Goal: Information Seeking & Learning: Learn about a topic

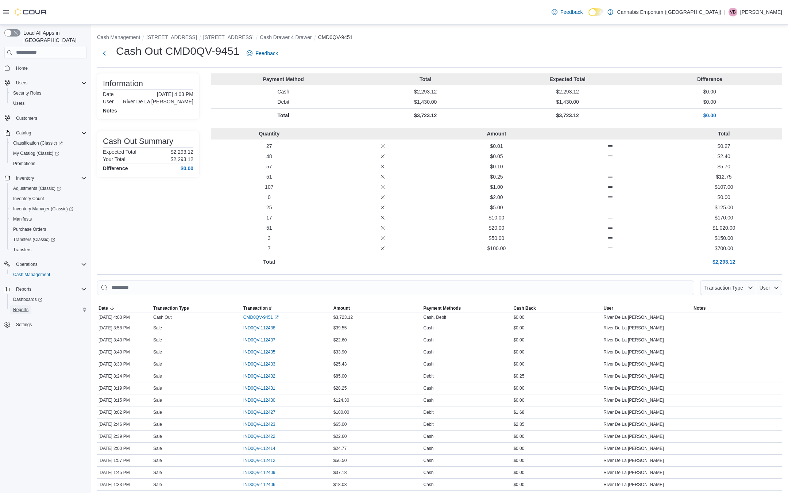
click at [19, 305] on span "Reports" at bounding box center [20, 309] width 15 height 9
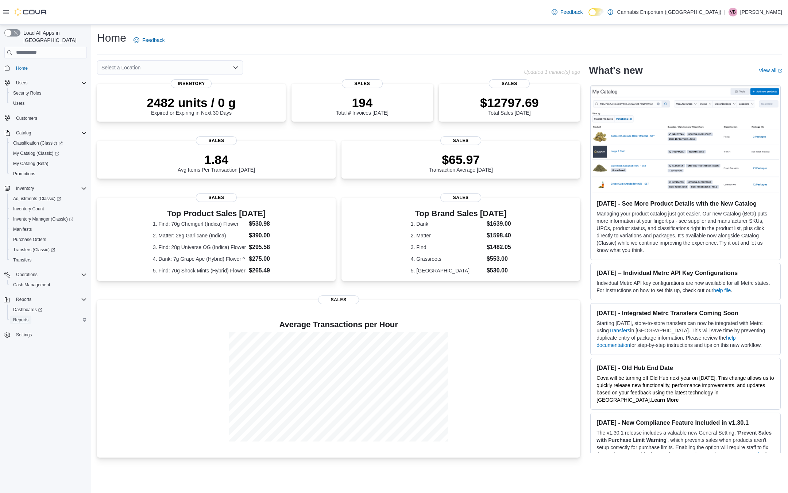
click at [27, 317] on span "Reports" at bounding box center [20, 320] width 15 height 6
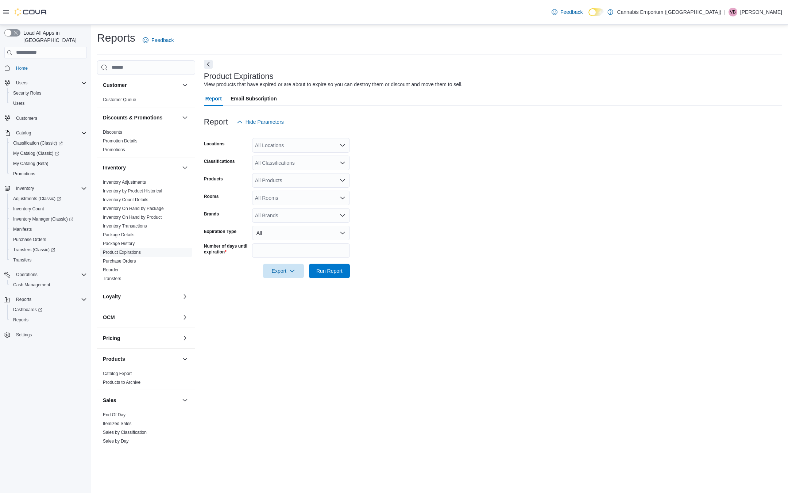
click at [209, 65] on button "Next" at bounding box center [208, 64] width 9 height 9
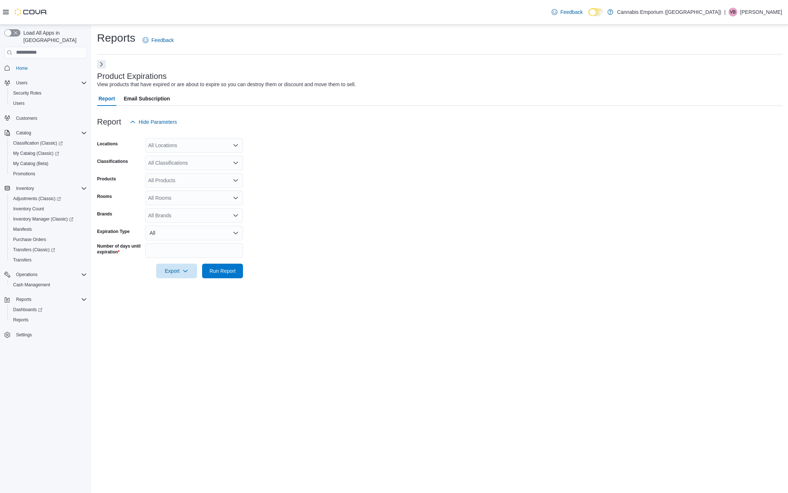
click at [101, 60] on button "Next" at bounding box center [101, 64] width 9 height 9
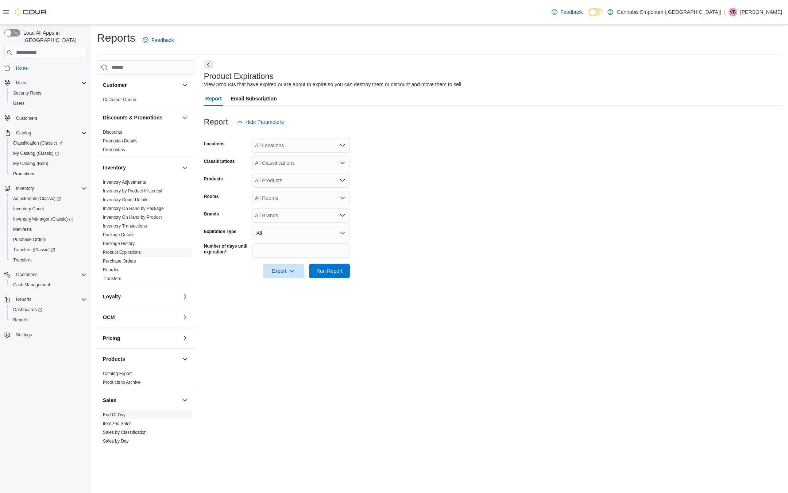
click at [113, 412] on link "End Of Day" at bounding box center [114, 414] width 23 height 5
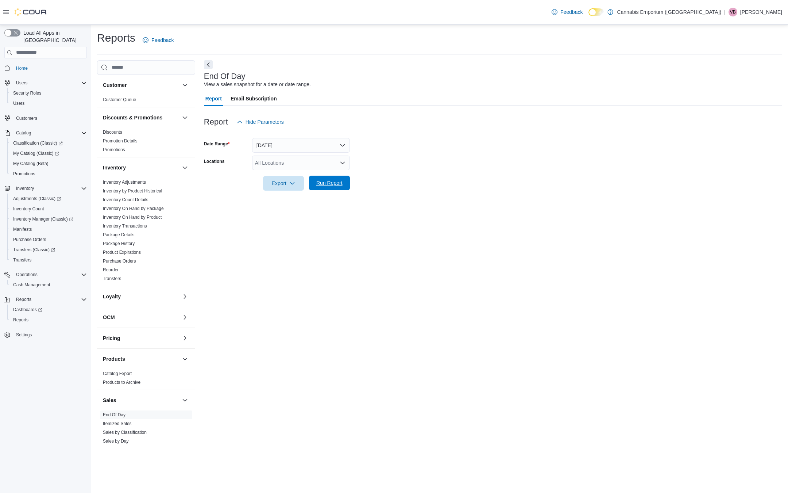
click at [322, 187] on span "Run Report" at bounding box center [329, 183] width 32 height 15
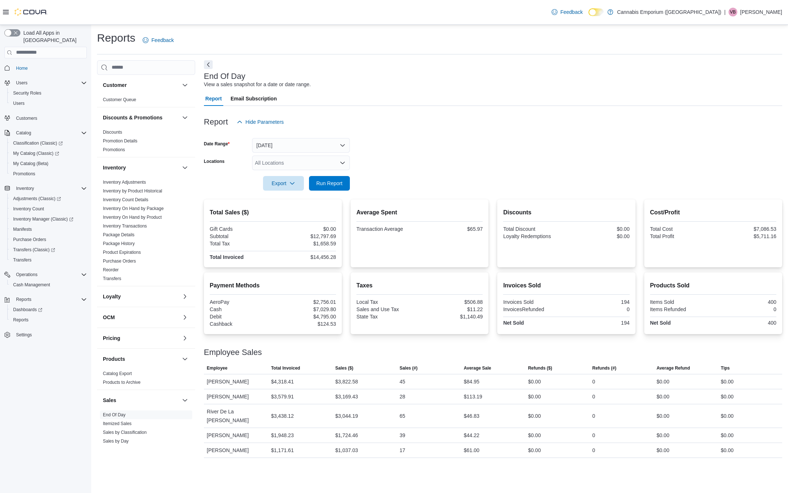
click at [370, 154] on form "Date Range Today Locations All Locations Export Run Report" at bounding box center [493, 159] width 578 height 61
click at [332, 186] on span "Run Report" at bounding box center [329, 183] width 32 height 15
click at [329, 184] on span "Run Report" at bounding box center [329, 182] width 26 height 7
click at [28, 64] on link "Home" at bounding box center [22, 68] width 18 height 9
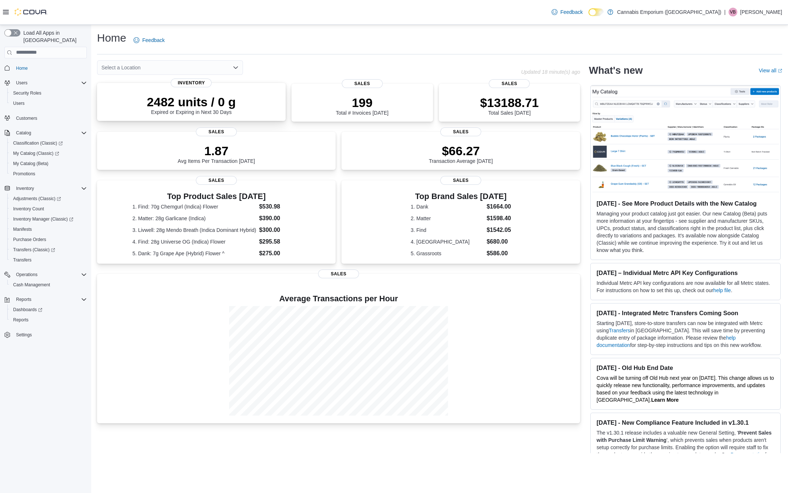
click at [204, 102] on p "2482 units / 0 g" at bounding box center [191, 102] width 89 height 15
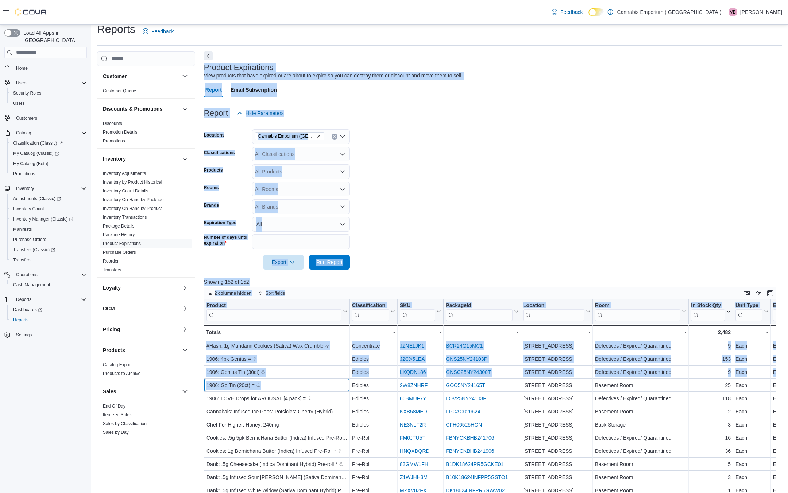
drag, startPoint x: 236, startPoint y: 399, endPoint x: 197, endPoint y: 492, distance: 101.2
click at [197, 492] on div "Customer Customer Queue Discounts & Promotions Discounts Promotion Details Prom…" at bounding box center [439, 365] width 685 height 629
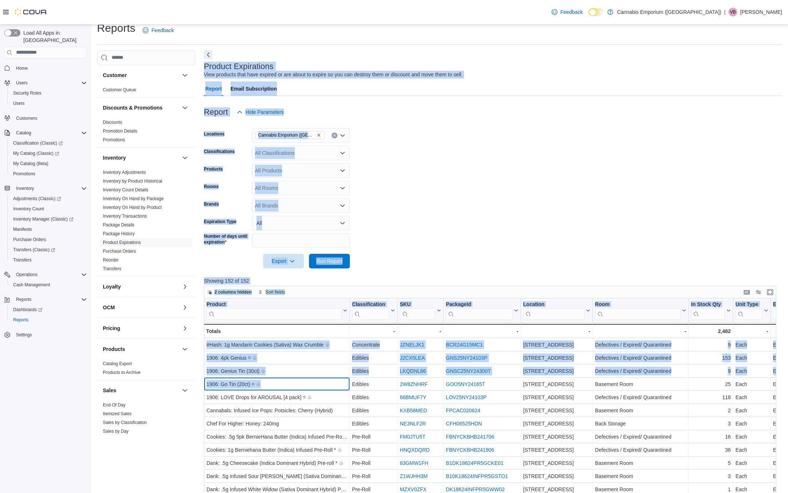
scroll to position [183, 0]
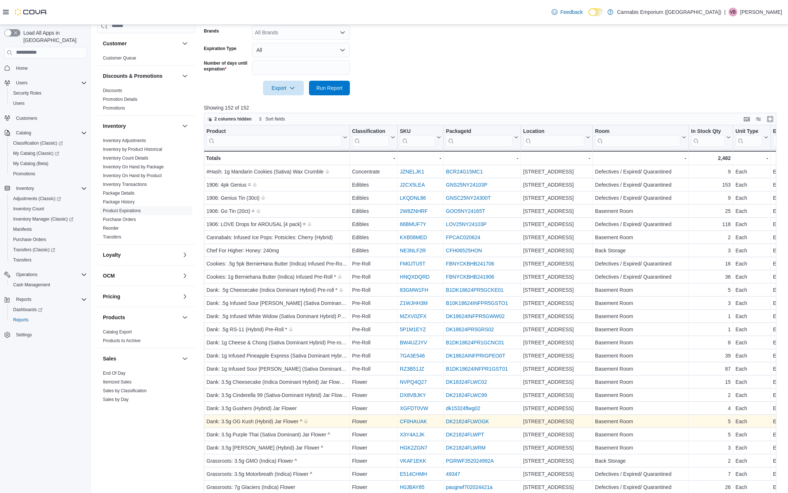
click at [492, 421] on div "DK21824FLWOGK" at bounding box center [482, 421] width 73 height 9
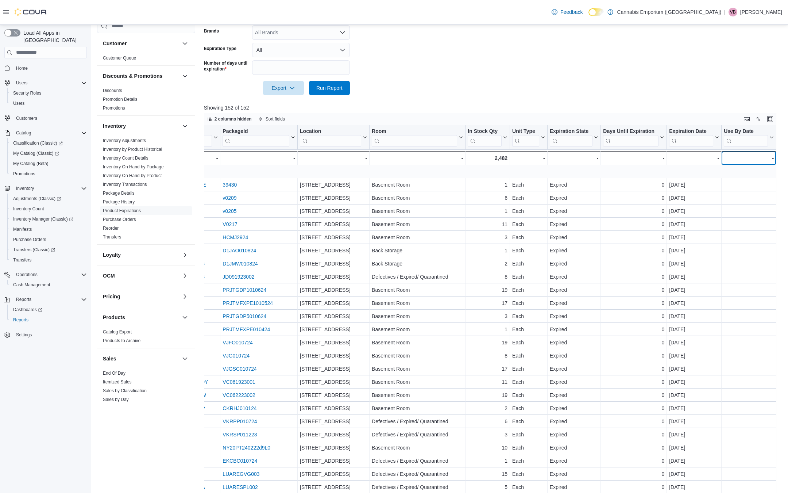
scroll to position [328, 223]
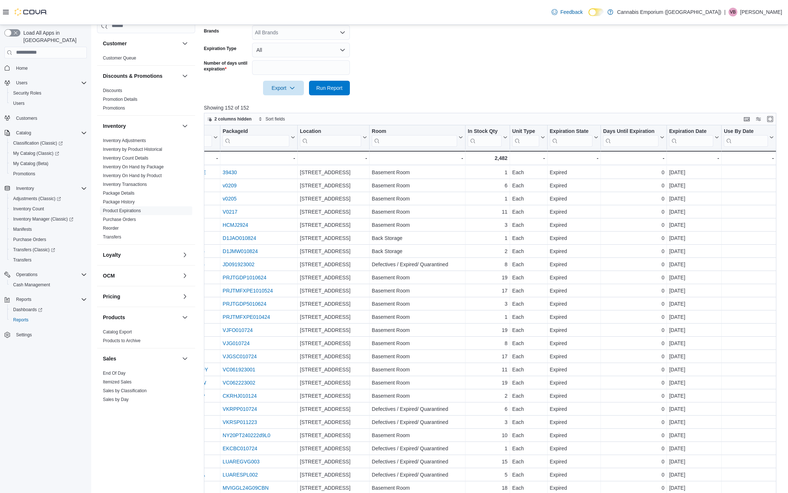
click at [786, 364] on div "Reports Feedback Customer Customer Queue Discounts & Promotions Discounts Promo…" at bounding box center [439, 177] width 697 height 671
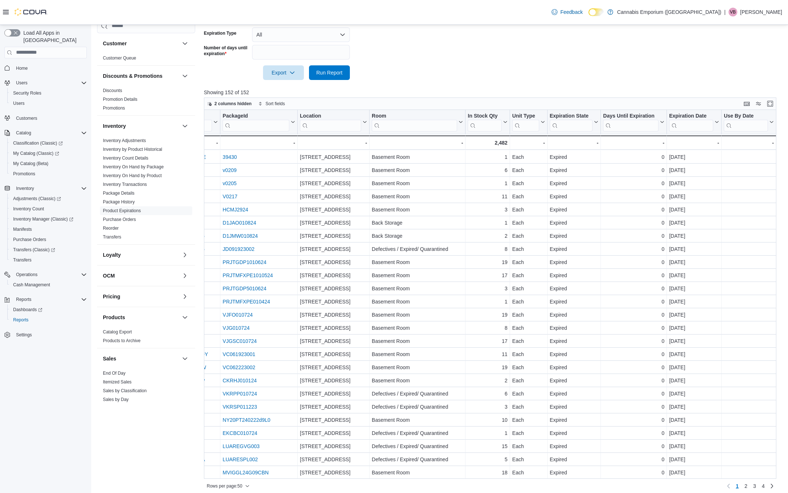
scroll to position [203, 0]
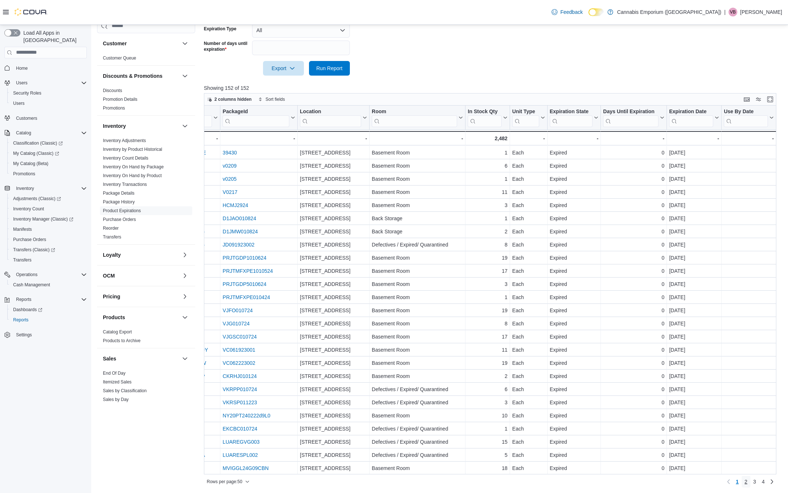
click at [745, 483] on span "2" at bounding box center [746, 481] width 3 height 7
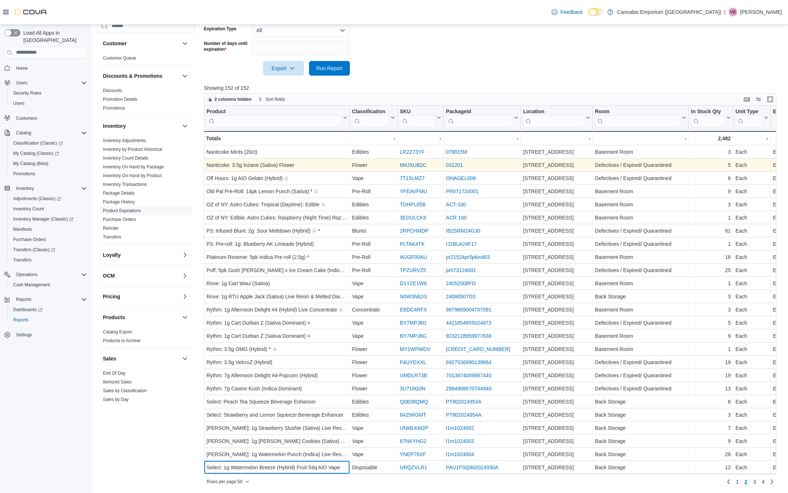
scroll to position [53, 0]
